Goal: Transaction & Acquisition: Purchase product/service

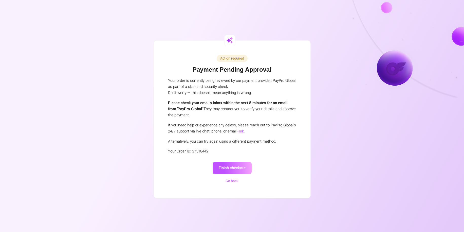
click at [169, 73] on h1 "Payment Pending Approval" at bounding box center [232, 69] width 128 height 7
click at [202, 67] on h1 "Payment Pending Approval" at bounding box center [232, 69] width 128 height 7
click at [226, 167] on button "Finish checkout" at bounding box center [231, 168] width 39 height 12
click at [233, 165] on button "Finish checkout" at bounding box center [231, 168] width 39 height 12
click at [239, 171] on button "Finish checkout" at bounding box center [231, 168] width 39 height 12
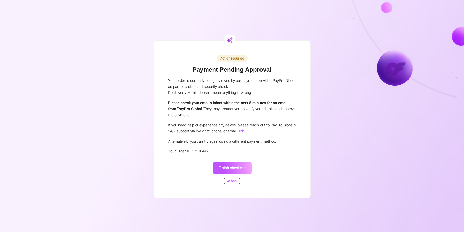
click at [227, 183] on button "Go back" at bounding box center [232, 181] width 16 height 6
click at [230, 181] on button "Go back" at bounding box center [232, 181] width 16 height 6
click at [234, 167] on button "Finish checkout" at bounding box center [231, 168] width 39 height 12
click at [236, 165] on button "Finish checkout" at bounding box center [231, 168] width 39 height 12
